Goal: Transaction & Acquisition: Purchase product/service

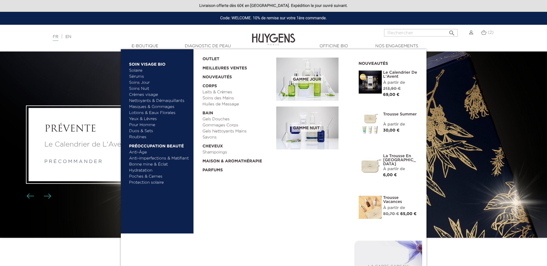
click at [147, 121] on link "Yeux & Lèvres" at bounding box center [159, 119] width 60 height 6
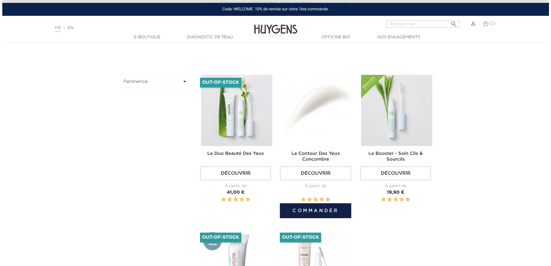
scroll to position [231, 0]
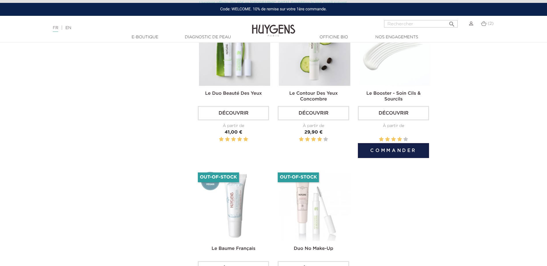
click at [395, 150] on button "Commander" at bounding box center [393, 150] width 71 height 15
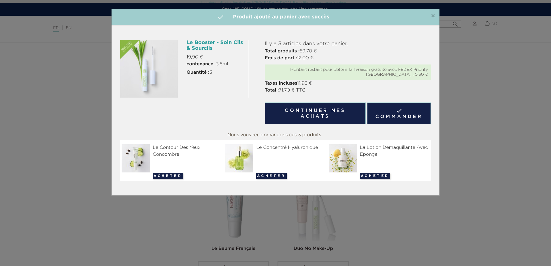
click at [415, 114] on link " Commander" at bounding box center [399, 114] width 64 height 22
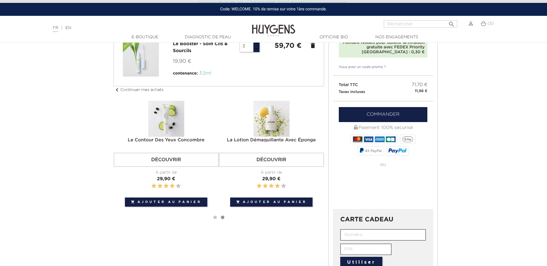
scroll to position [29, 0]
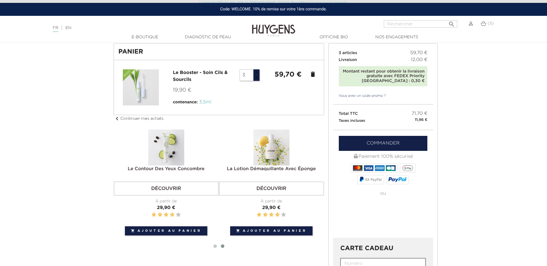
click at [244, 74] on input "3" at bounding box center [247, 75] width 14 height 12
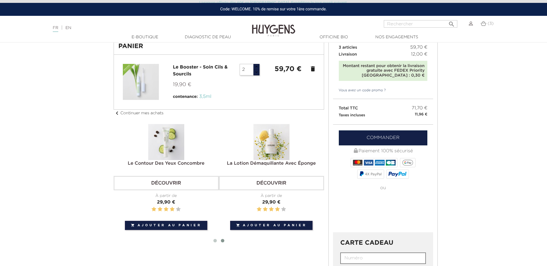
scroll to position [0, 0]
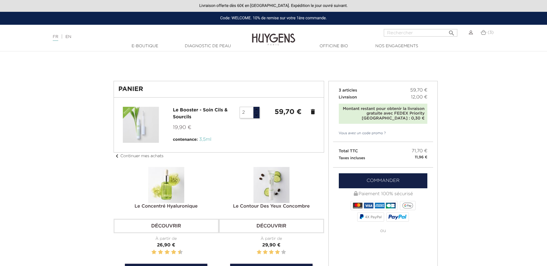
click at [248, 113] on input "2" at bounding box center [247, 113] width 14 height 12
type input "2"
click at [245, 138] on div at bounding box center [218, 125] width 201 height 36
click at [385, 124] on div "3 articles 59,70 € Livraison 12,00 € Montant restant pour obtenir la livraison …" at bounding box center [383, 105] width 100 height 48
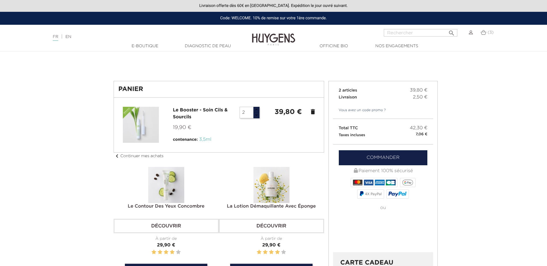
click at [388, 161] on link "Commander" at bounding box center [383, 157] width 89 height 15
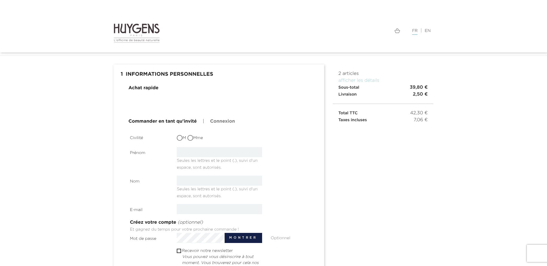
scroll to position [29, 0]
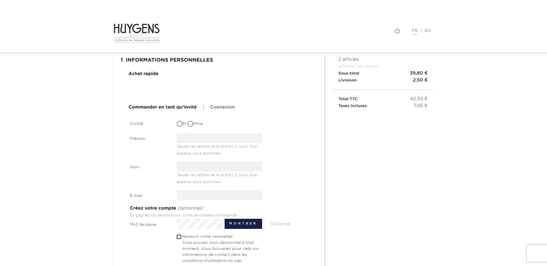
type input "[PERSON_NAME][EMAIL_ADDRESS][DOMAIN_NAME]"
click at [192, 123] on input "Mme" at bounding box center [191, 125] width 6 height 6
radio input "true"
click at [192, 138] on input "text" at bounding box center [219, 138] width 85 height 10
type input "Elise"
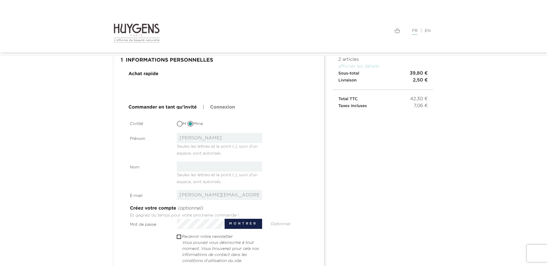
type input "MARQUE"
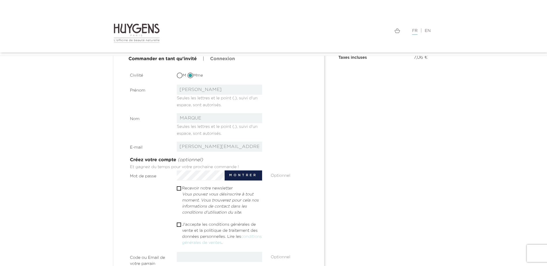
scroll to position [115, 0]
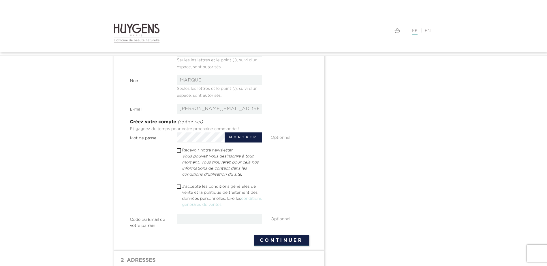
click at [242, 140] on button "Montrer" at bounding box center [243, 138] width 37 height 10
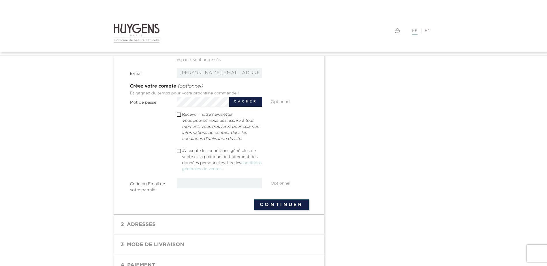
scroll to position [173, 0]
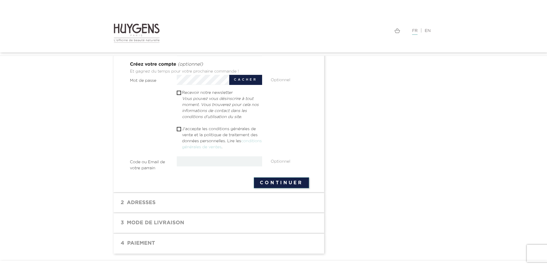
click at [182, 131] on span " J'accepte les conditions générales de vente et la politique de traitement des…" at bounding box center [219, 139] width 85 height 26
click at [176, 127] on div " J'accepte les conditions générales de vente et la politique de traitement des…" at bounding box center [219, 139] width 94 height 26
click at [178, 129] on input "checkbox" at bounding box center [179, 129] width 4 height 4
checkbox input "true"
click at [286, 181] on button "Continuer" at bounding box center [281, 183] width 55 height 11
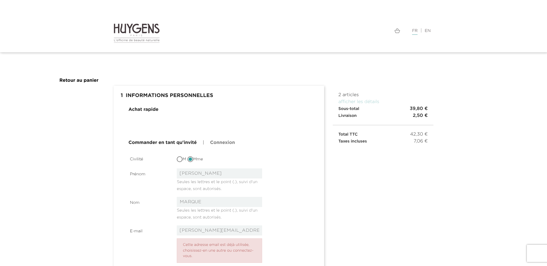
type input "elise.marque@live.fr"
click at [214, 144] on link "Connexion" at bounding box center [222, 143] width 25 height 7
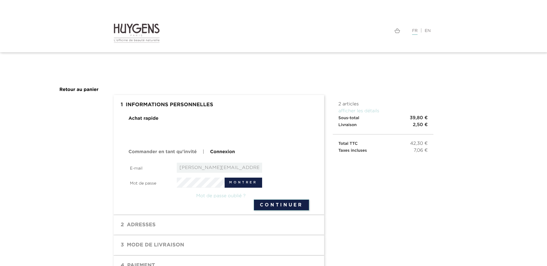
click at [277, 205] on button "Continuer" at bounding box center [281, 205] width 55 height 11
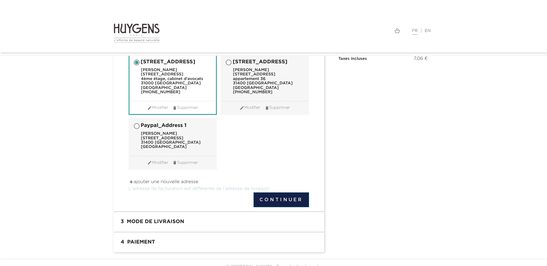
scroll to position [85, 0]
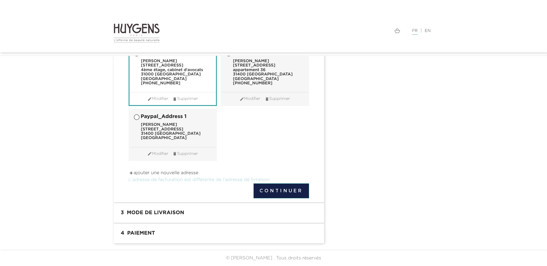
click at [276, 191] on button "Continuer" at bounding box center [281, 191] width 56 height 15
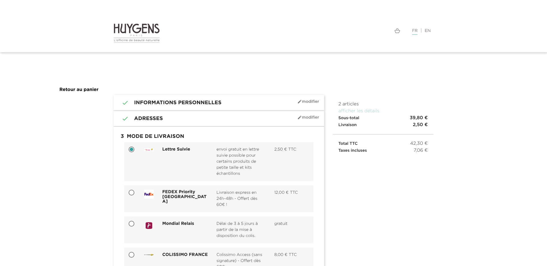
click at [131, 226] on input "Mondial Relais Délai de 3 à 5 jours à partir de la mise à disposition du colis.…" at bounding box center [132, 225] width 6 height 6
radio input "true"
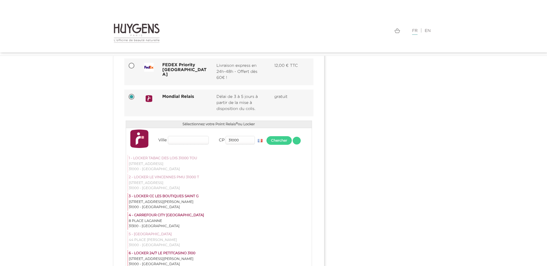
scroll to position [144, 0]
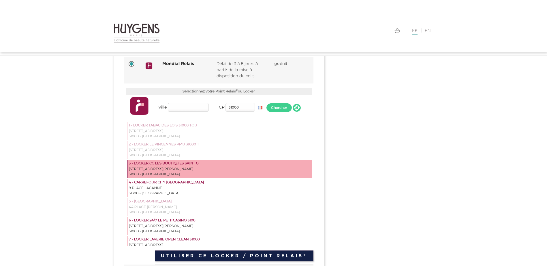
click at [181, 171] on div "[STREET_ADDRESS][PERSON_NAME]" at bounding box center [220, 169] width 182 height 5
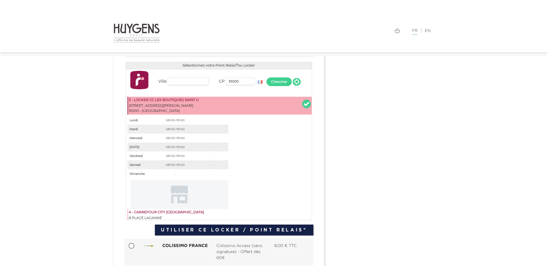
scroll to position [0, 0]
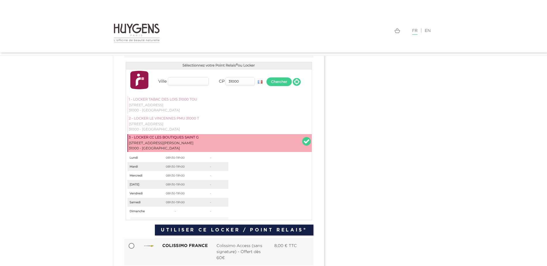
click at [180, 143] on div "51 BOULEVARD LAZARE CARNOT" at bounding box center [220, 143] width 182 height 5
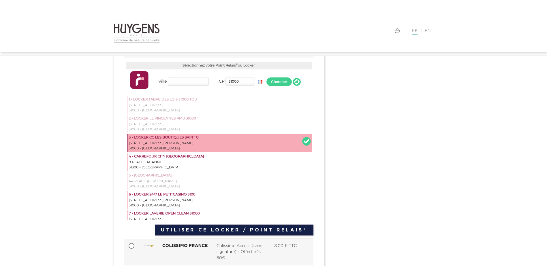
click at [236, 230] on button "Utiliser ce Locker / Point Relais®" at bounding box center [234, 230] width 158 height 11
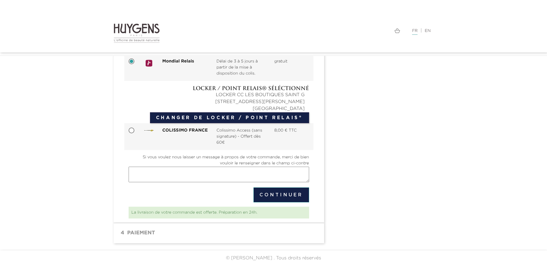
scroll to position [146, 0]
click at [291, 195] on button "Continuer" at bounding box center [281, 195] width 56 height 15
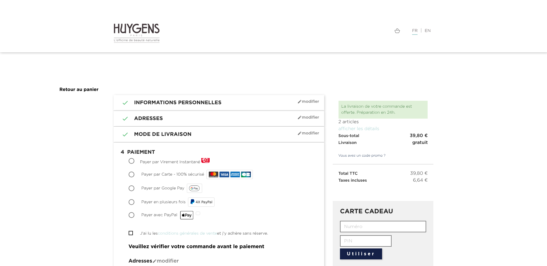
click at [132, 202] on input "Payer en plusieurs fois 4X PayPal" at bounding box center [132, 203] width 6 height 6
radio input "true"
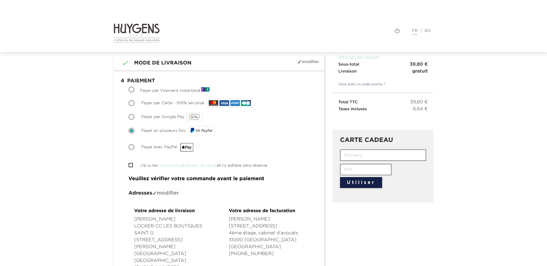
scroll to position [86, 0]
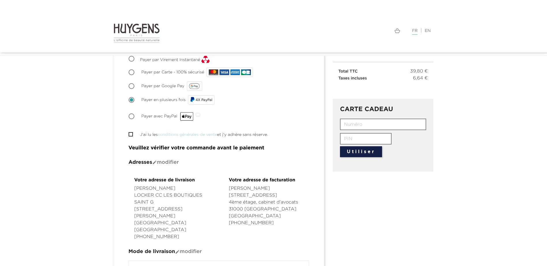
drag, startPoint x: 132, startPoint y: 130, endPoint x: 131, endPoint y: 133, distance: 3.6
click at [131, 131] on form " J'ai lu les conditions générales de vente et j'y adhère sans réserve." at bounding box center [219, 131] width 180 height 14
click at [131, 135] on input "J'ai lu les conditions générales de vente et j'y adhère sans réserve." at bounding box center [131, 135] width 4 height 4
checkbox input "true"
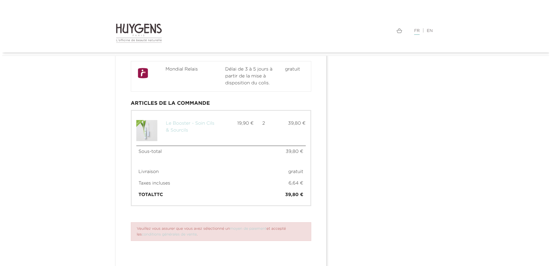
scroll to position [311, 0]
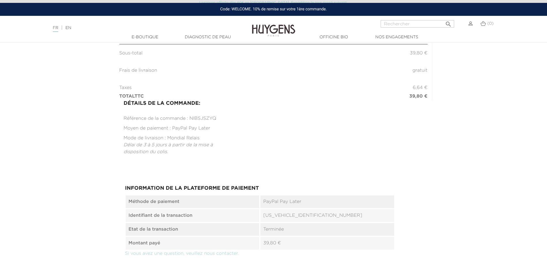
scroll to position [144, 0]
